Goal: Navigation & Orientation: Find specific page/section

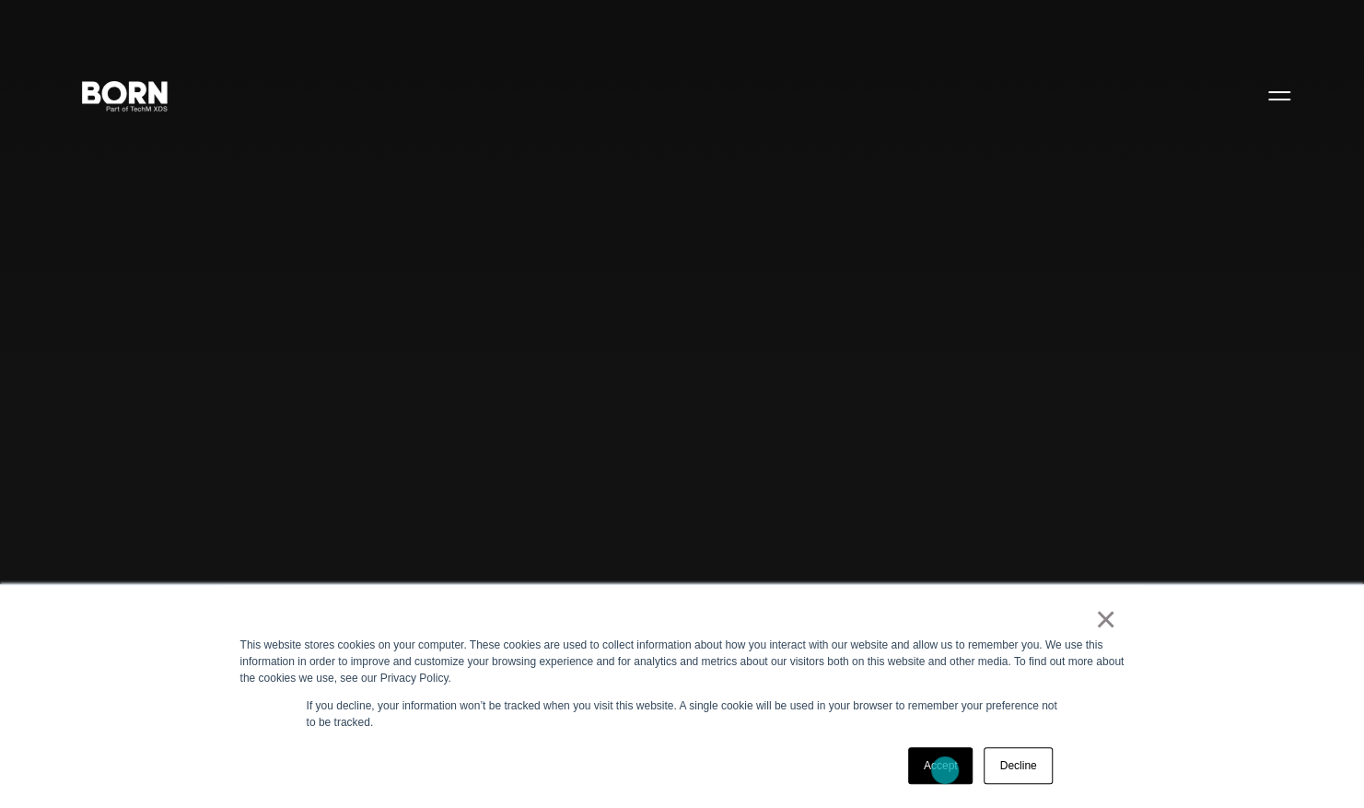
click at [945, 770] on link "Accept" at bounding box center [940, 765] width 65 height 37
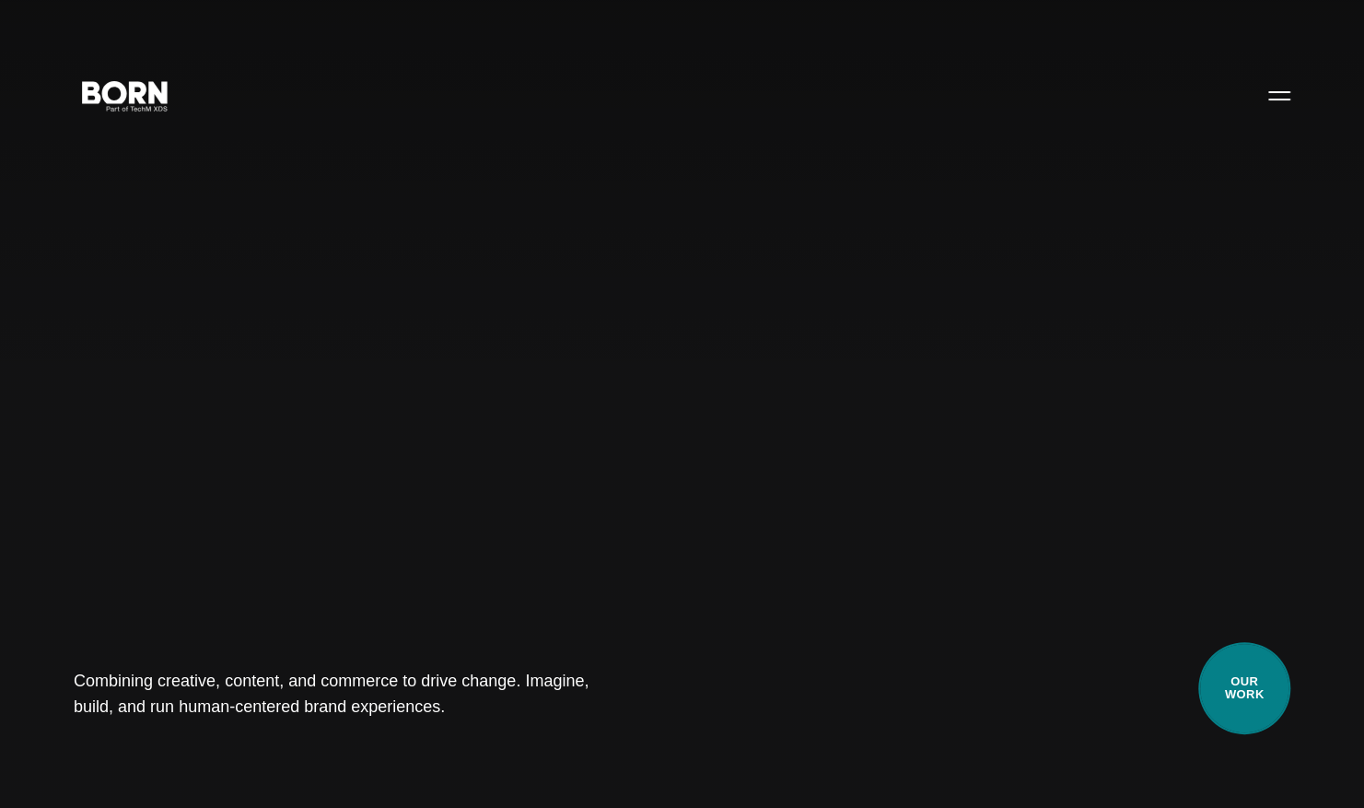
click at [1250, 700] on link "Our Work" at bounding box center [1245, 688] width 92 height 92
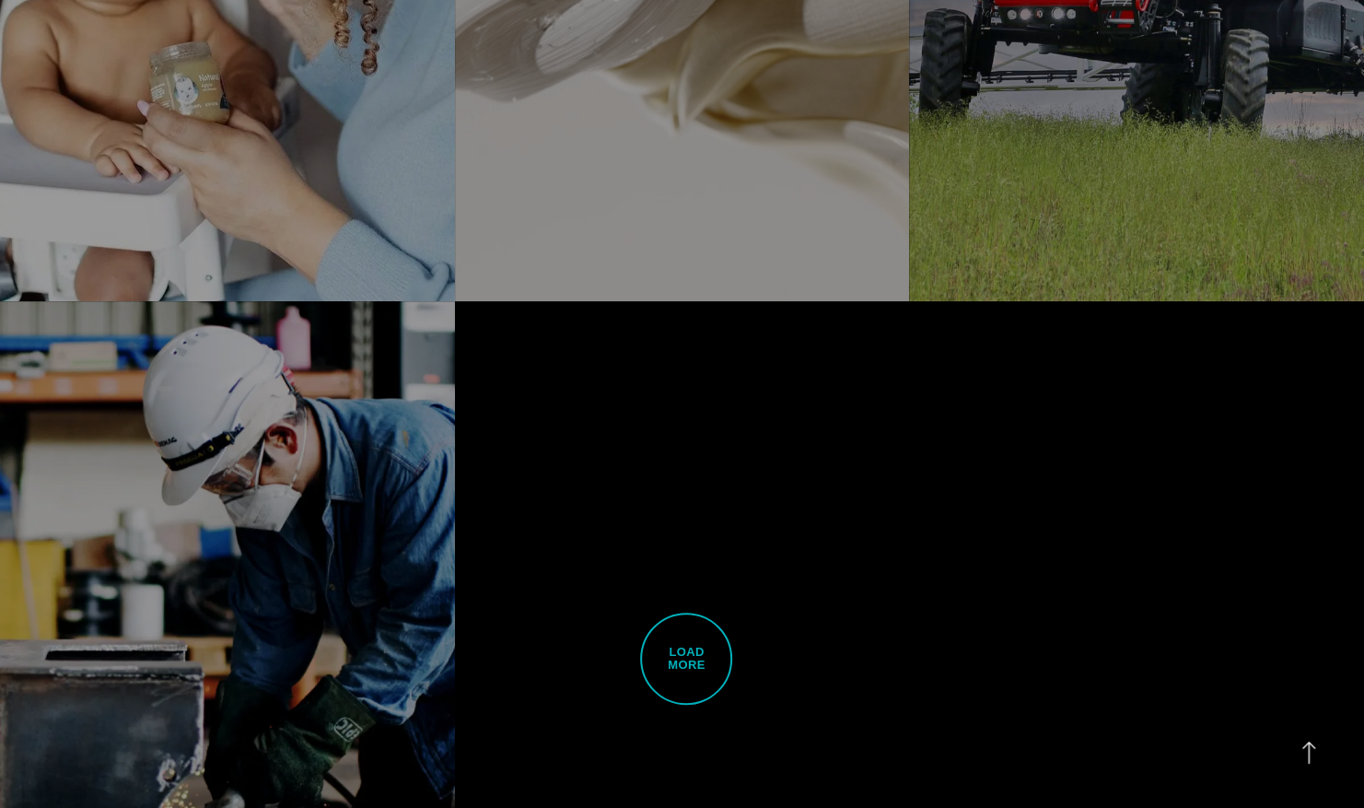
scroll to position [4607, 0]
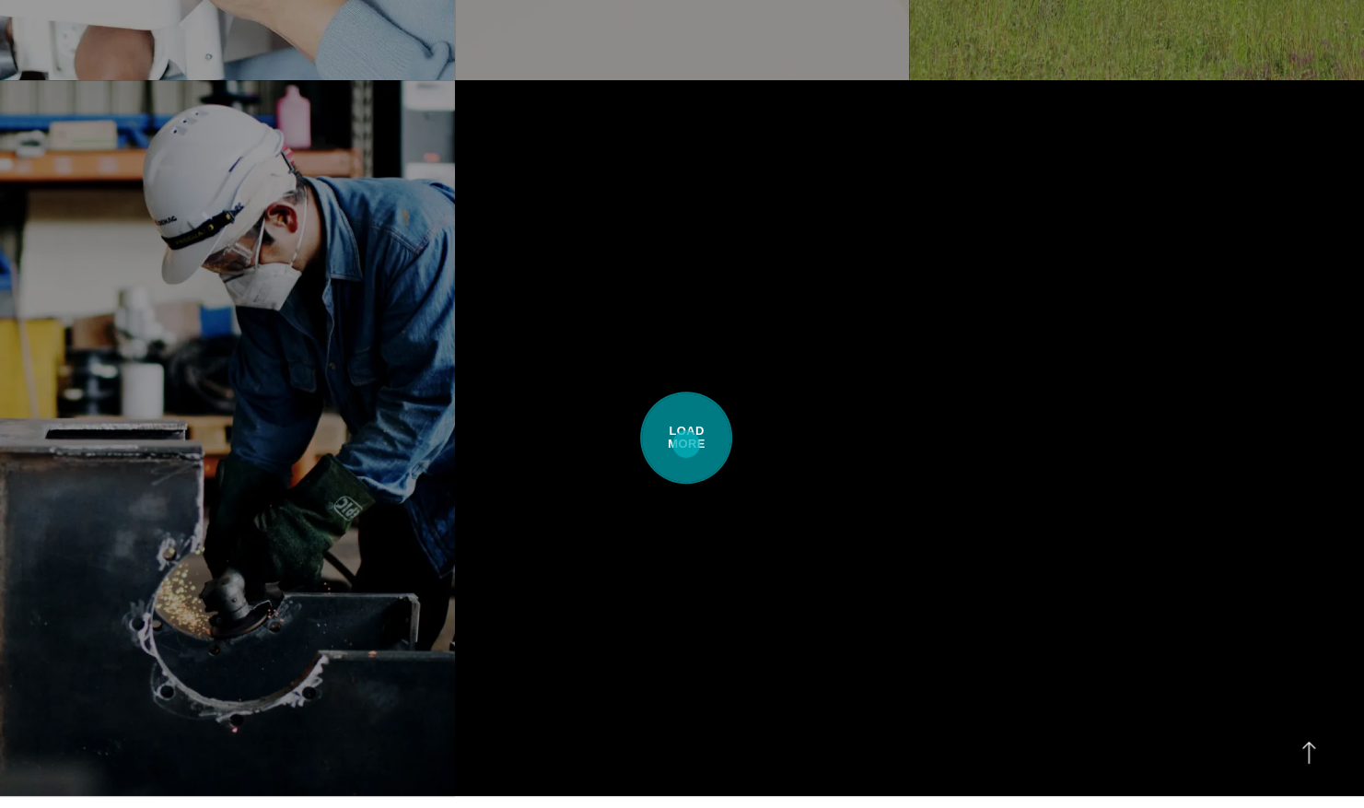
click at [686, 444] on span "Load More" at bounding box center [686, 438] width 92 height 92
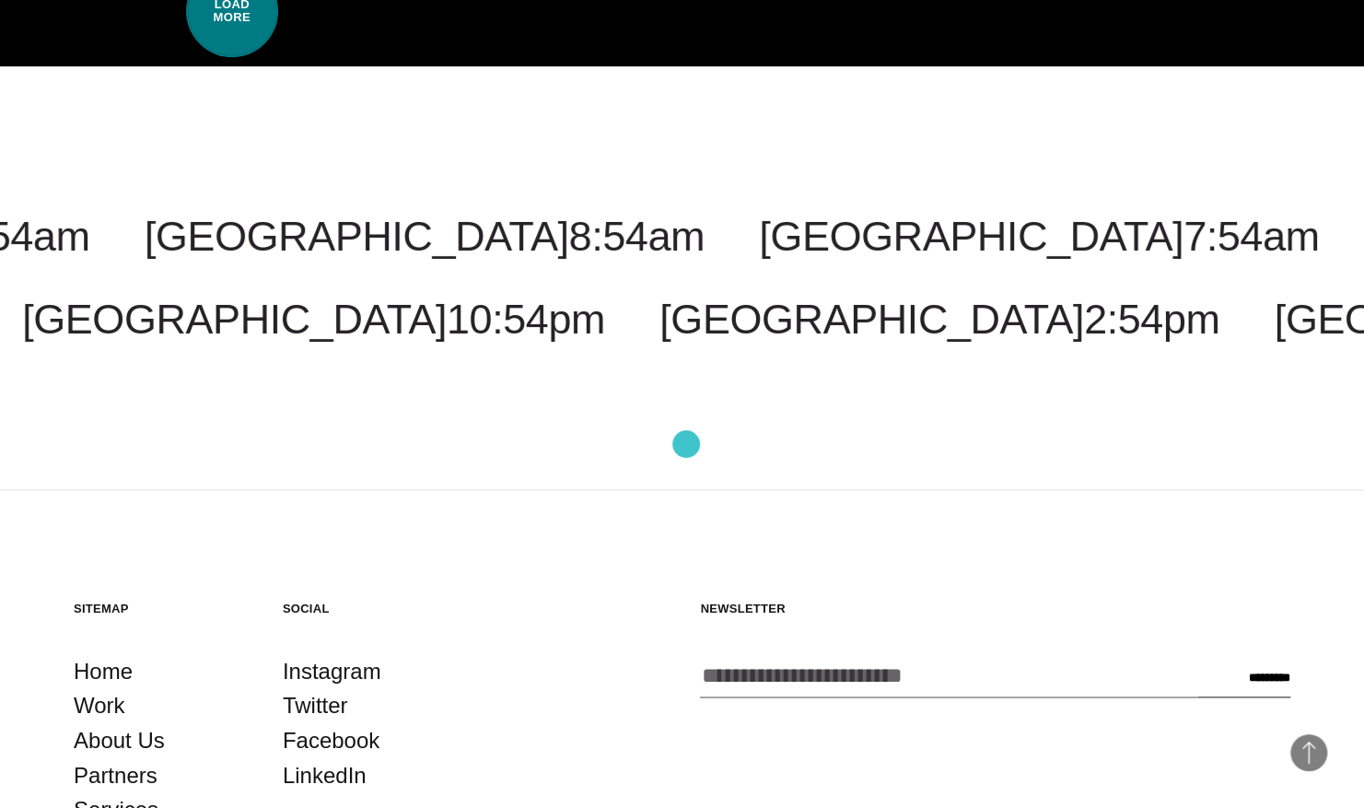
scroll to position [9066, 0]
